Goal: Transaction & Acquisition: Book appointment/travel/reservation

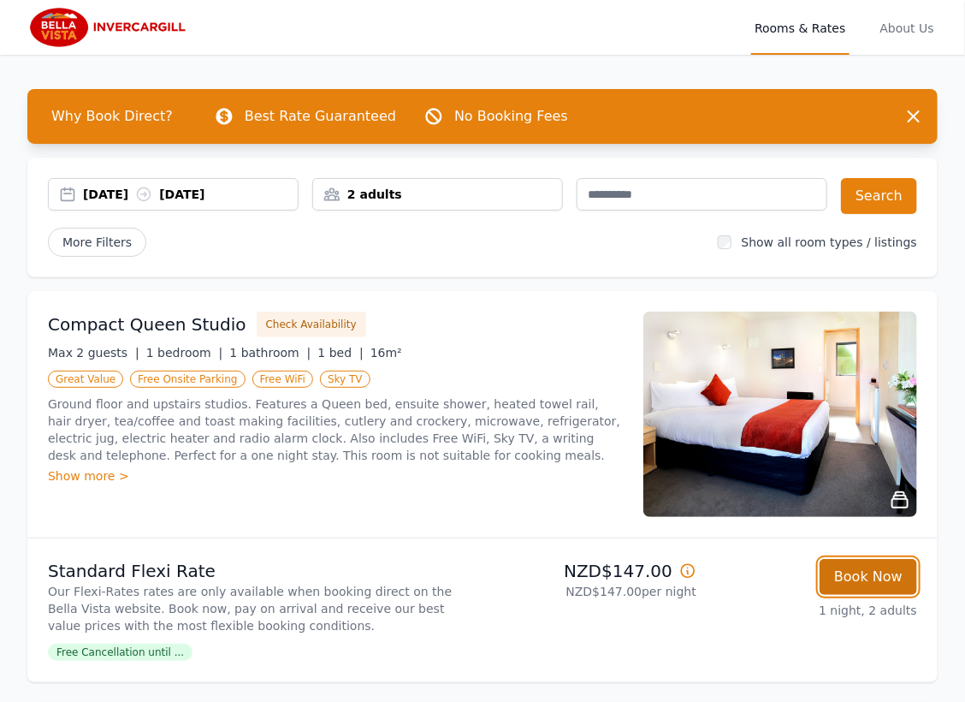
click at [868, 578] on button "Book Now" at bounding box center [869, 577] width 98 height 36
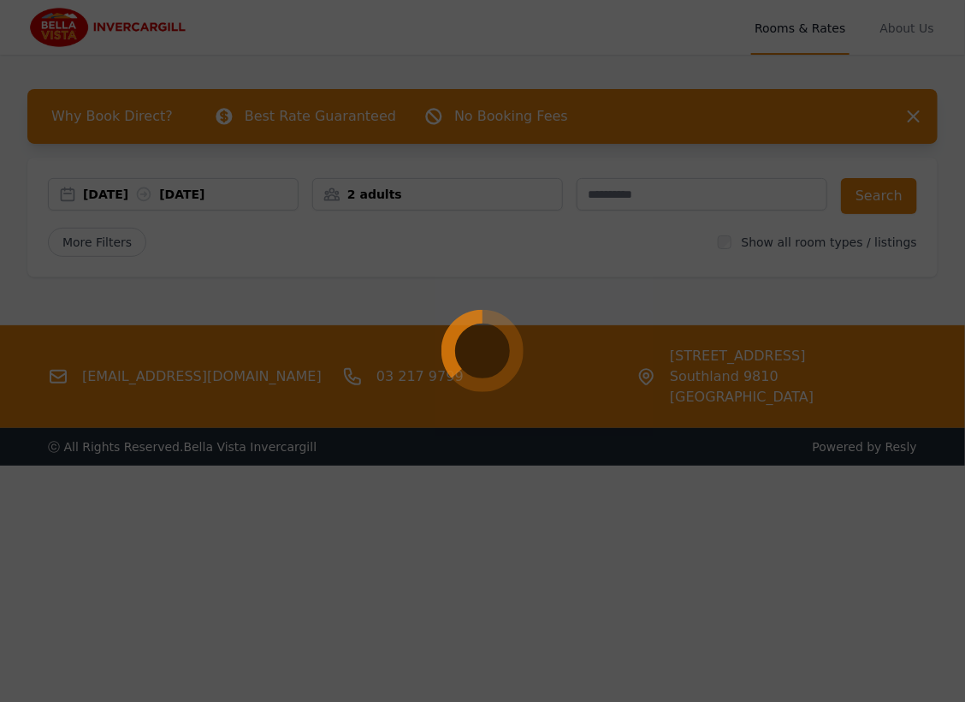
select select "**"
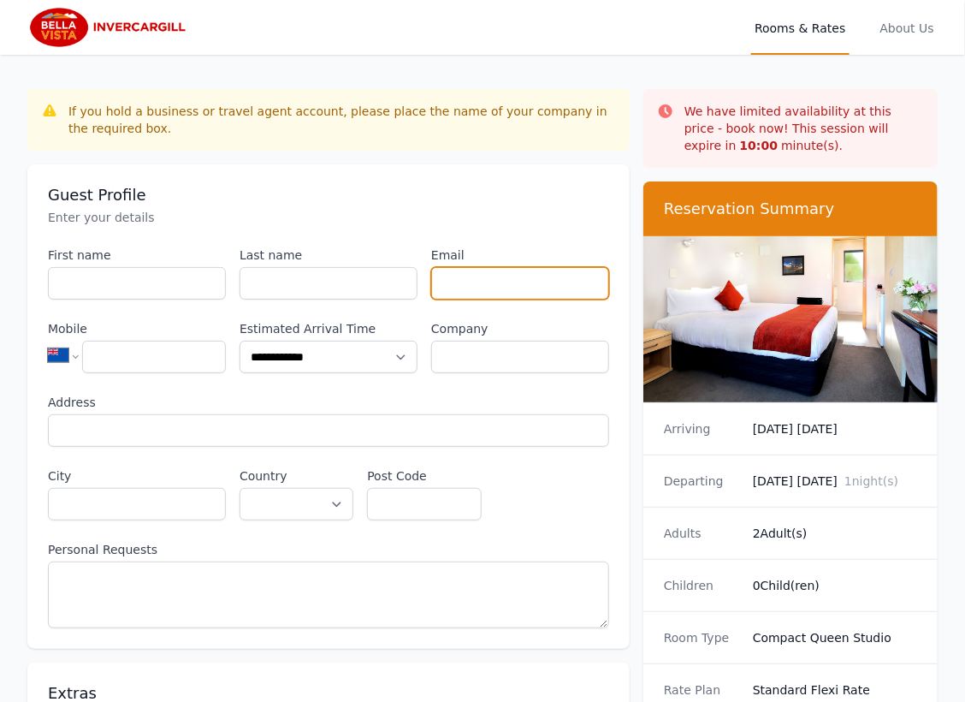
click at [493, 294] on input "Email" at bounding box center [520, 283] width 178 height 33
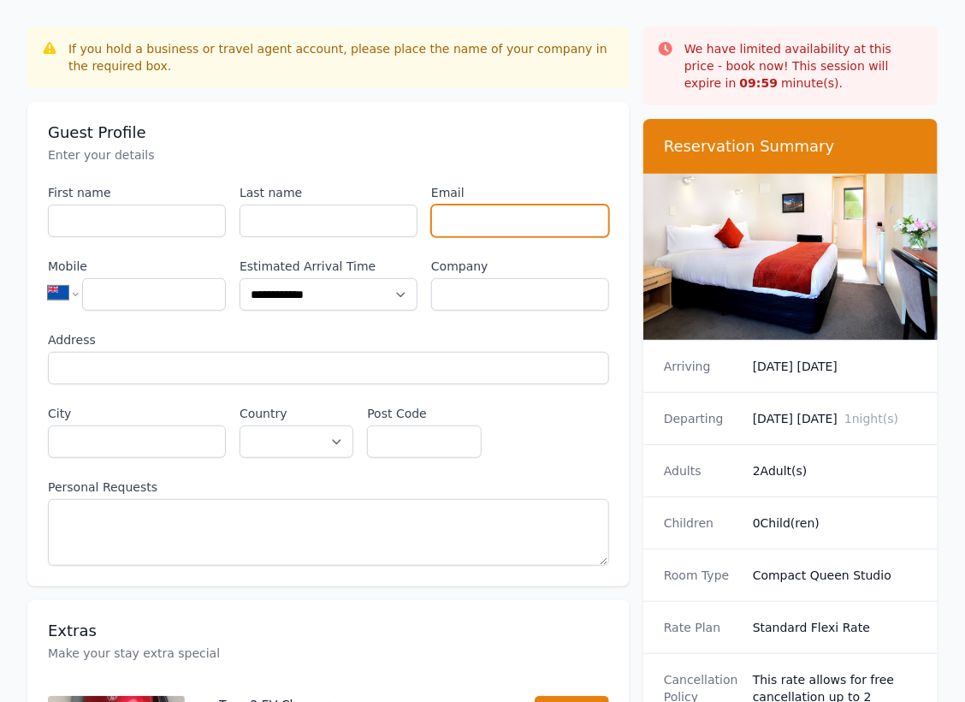
scroll to position [95, 0]
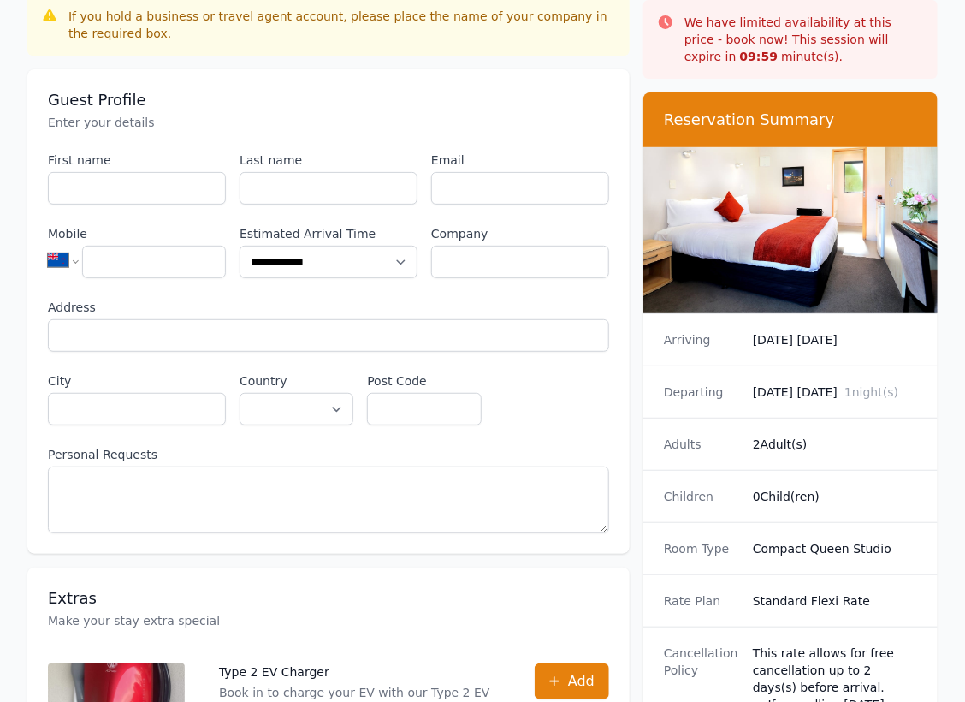
click at [877, 449] on dd "2 Adult(s)" at bounding box center [835, 444] width 164 height 17
click at [864, 436] on dd "2 Adult(s)" at bounding box center [835, 444] width 164 height 17
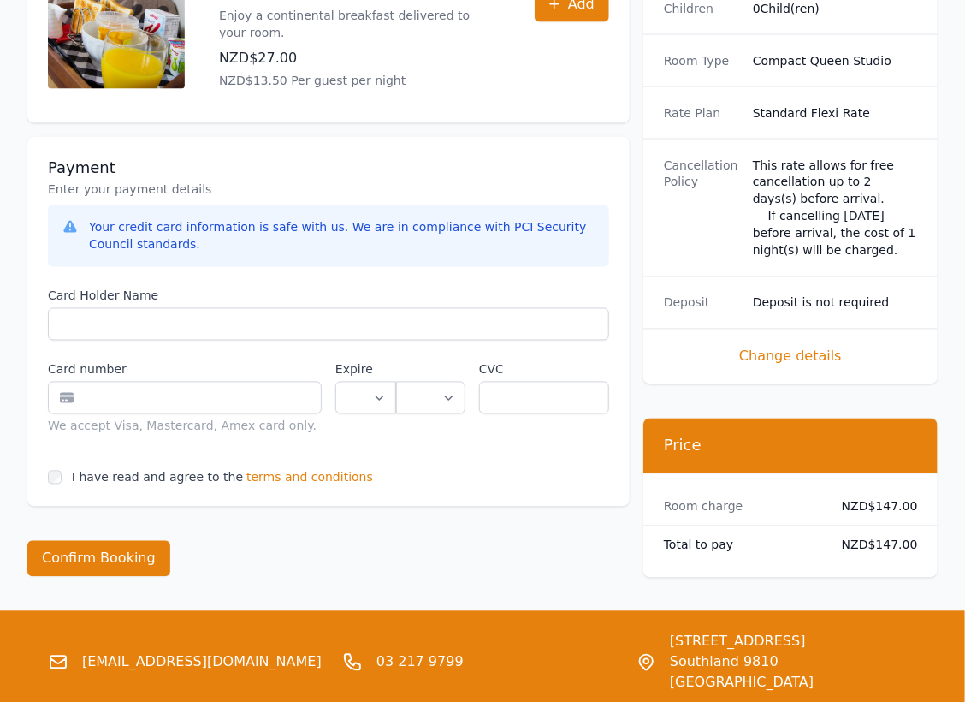
scroll to position [1011, 0]
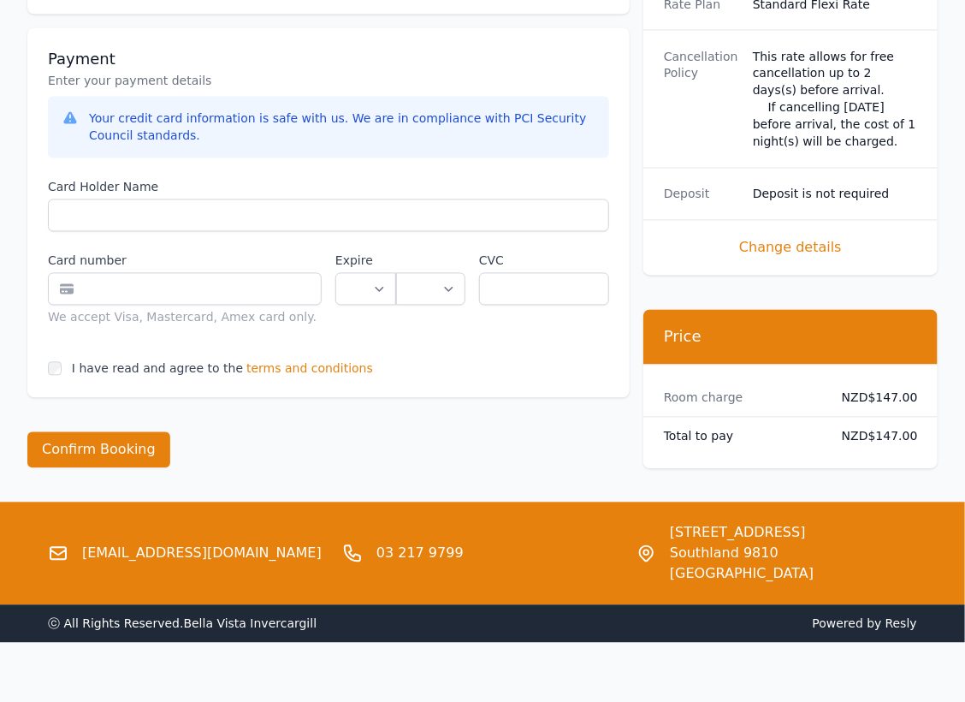
click at [754, 456] on div "Room charge NZD$147.00 Total to pay NZD$147.00" at bounding box center [790, 416] width 294 height 104
click at [786, 440] on div "Total to pay NZD$147.00" at bounding box center [790, 436] width 294 height 38
